Goal: Find specific fact: Find specific fact

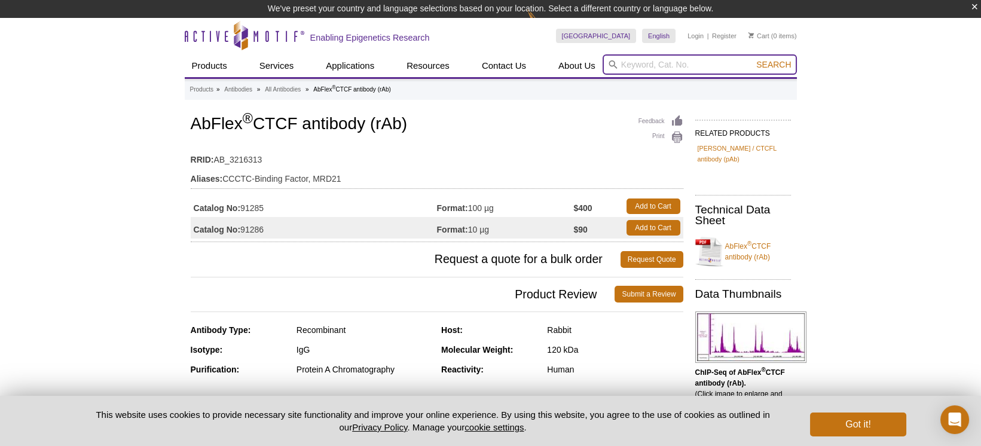
click at [675, 63] on input "search" at bounding box center [700, 64] width 194 height 20
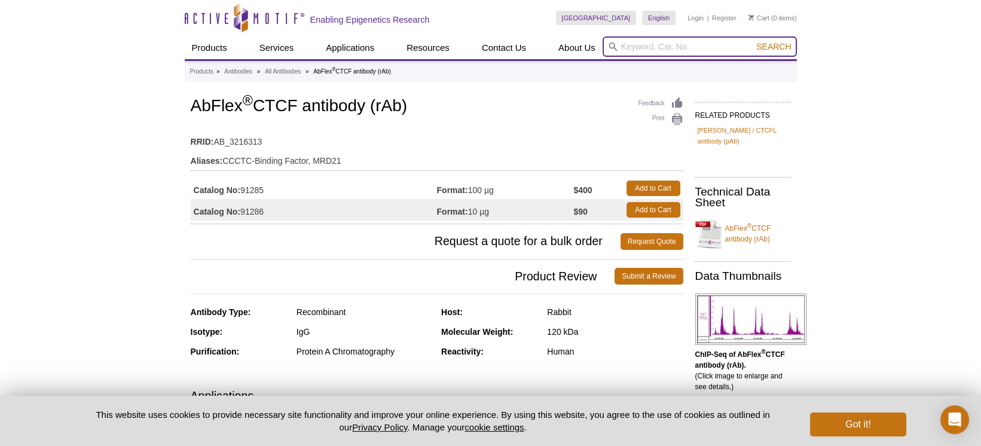
paste input "51311"
type input "51311"
click at [773, 48] on span "Search" at bounding box center [773, 47] width 35 height 10
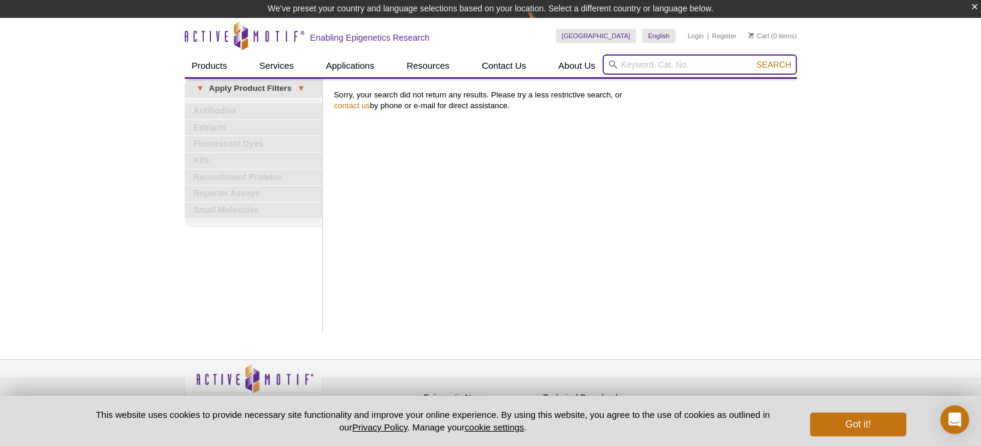
click at [639, 68] on input "search" at bounding box center [700, 64] width 194 height 20
paste input "51311"
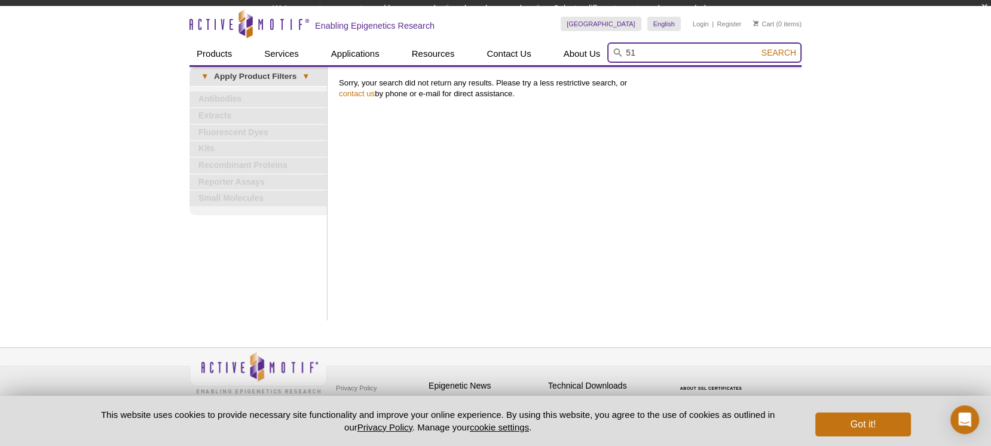
type input "5"
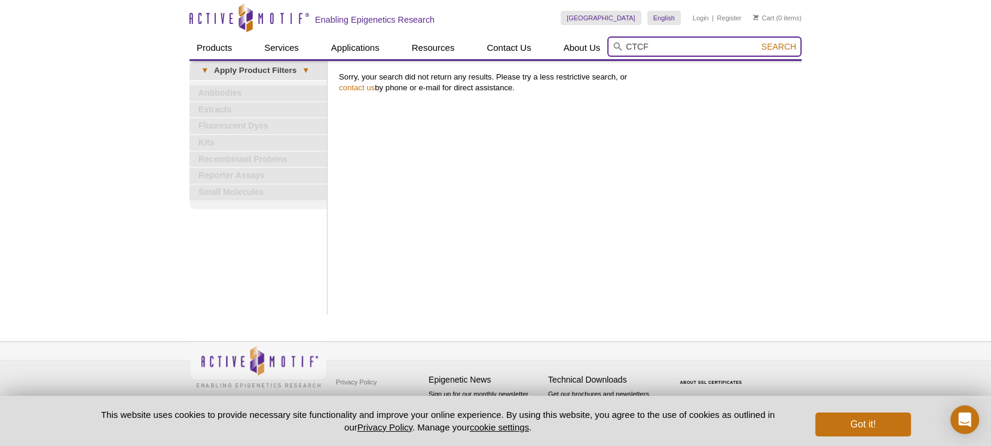
type input "CTCF"
click at [758, 41] on button "Search" at bounding box center [779, 46] width 42 height 11
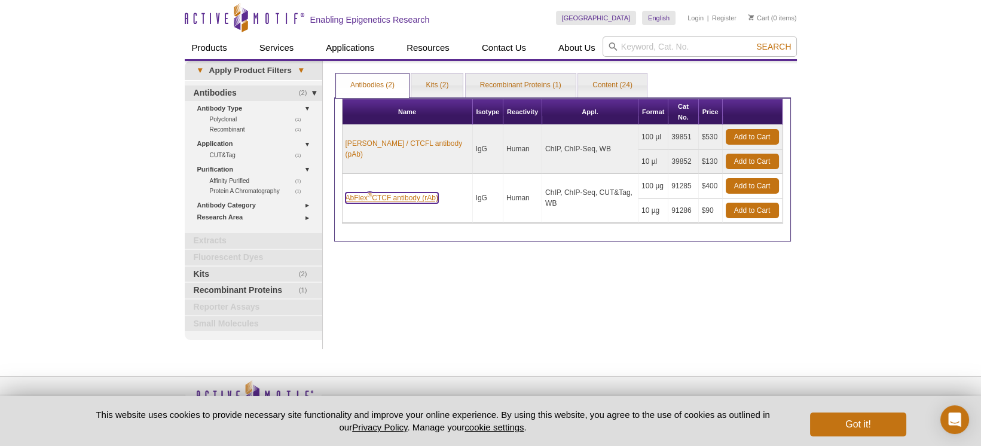
click at [397, 193] on link "AbFlex ® CTCF antibody (rAb)" at bounding box center [392, 198] width 93 height 11
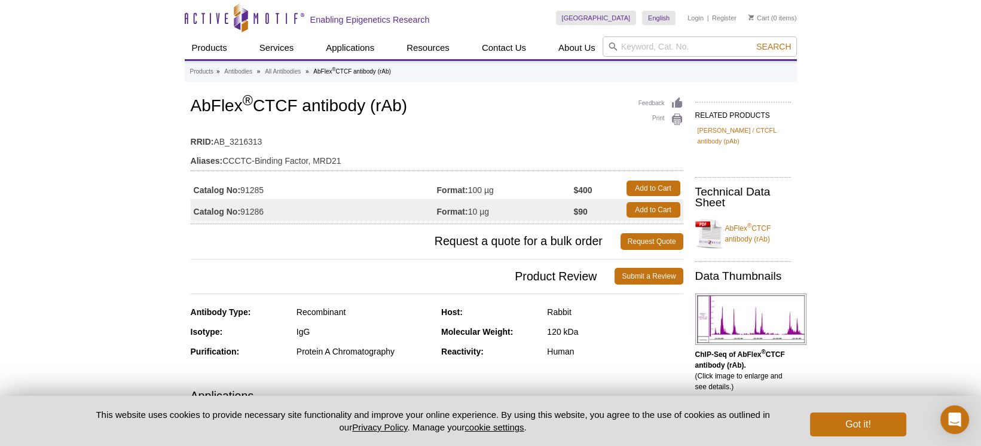
click at [257, 186] on td "Catalog No: 91285" at bounding box center [314, 189] width 246 height 22
copy td "91285"
click at [682, 36] on input "search" at bounding box center [700, 46] width 194 height 20
paste input "91167"
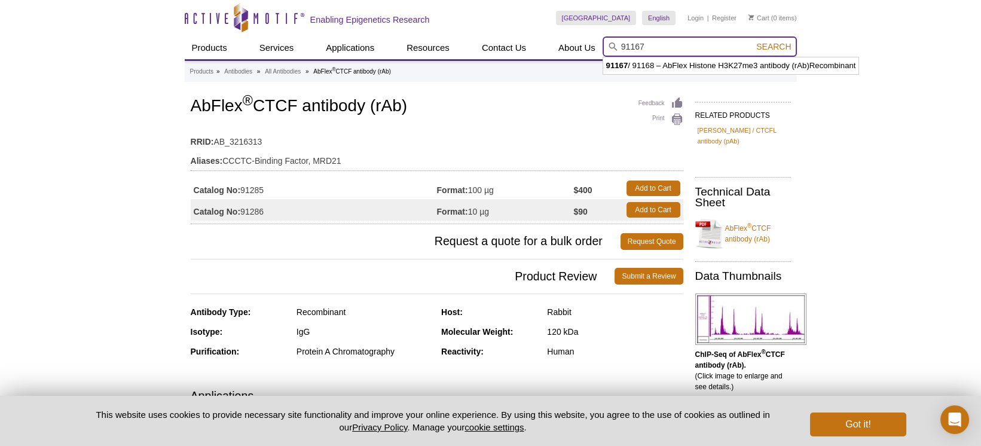
type input "91167"
click at [784, 46] on span "Search" at bounding box center [773, 47] width 35 height 10
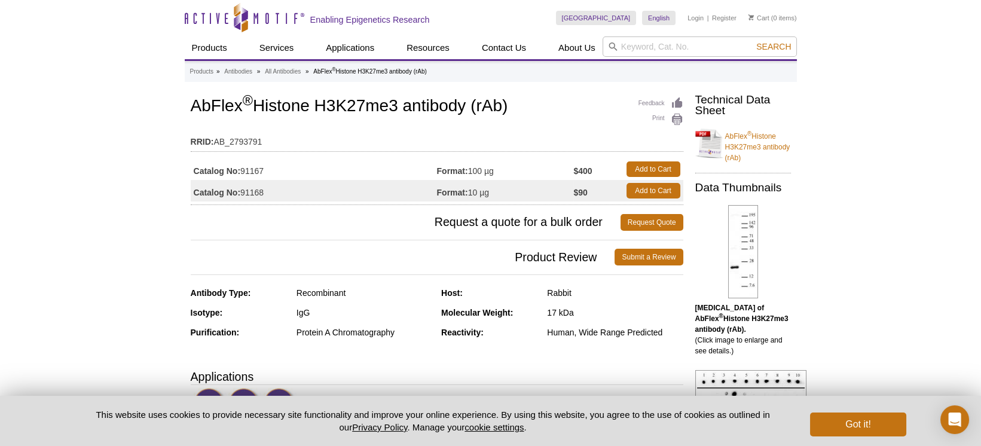
click at [254, 168] on td "Catalog No: 91167" at bounding box center [314, 169] width 246 height 22
copy td "91167"
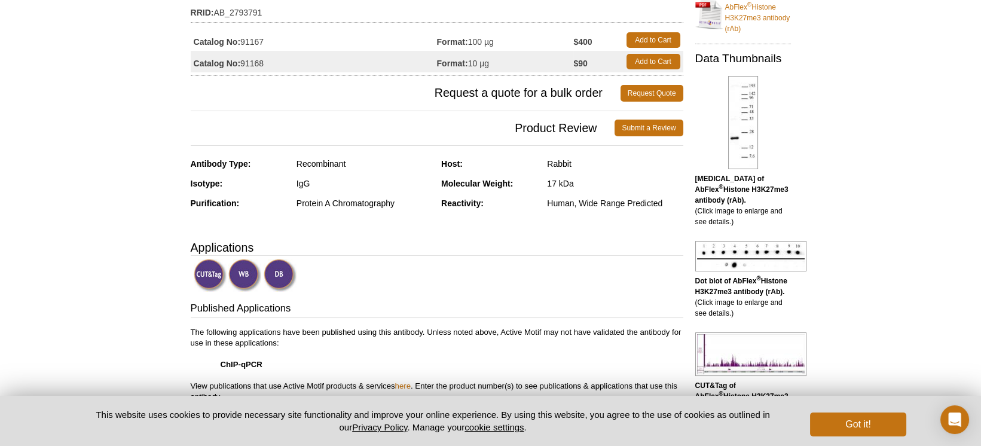
scroll to position [133, 0]
